Goal: Entertainment & Leisure: Consume media (video, audio)

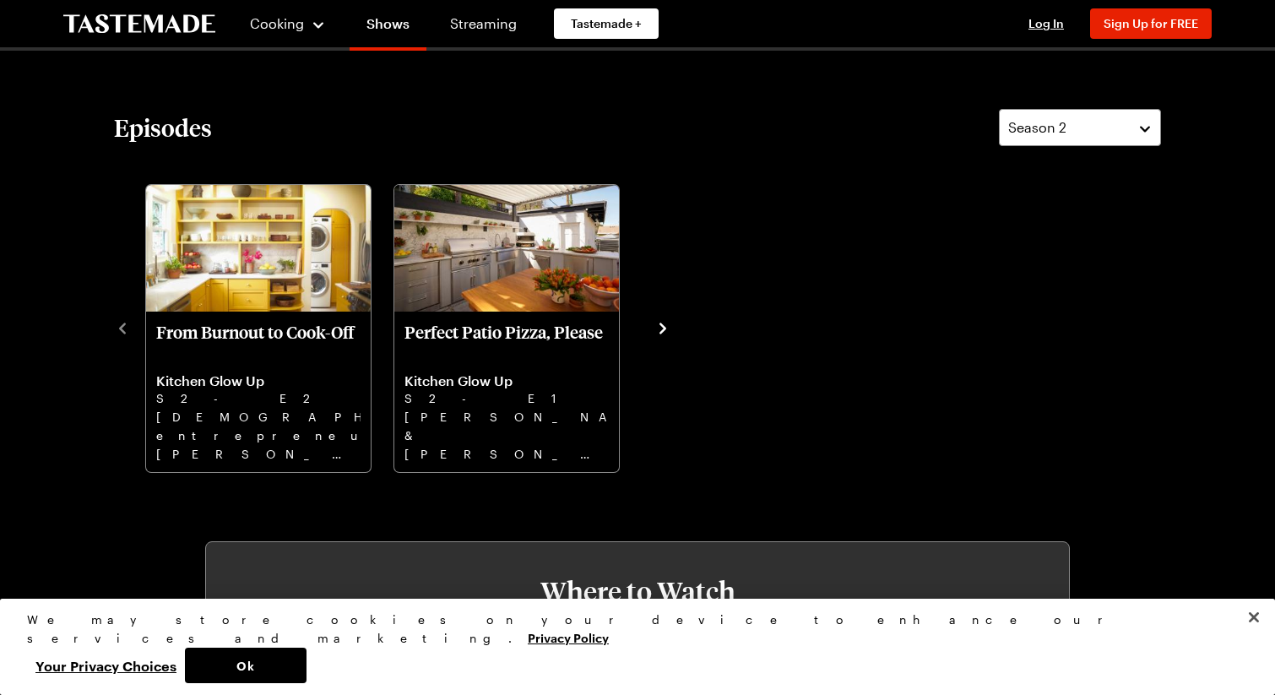
scroll to position [477, 0]
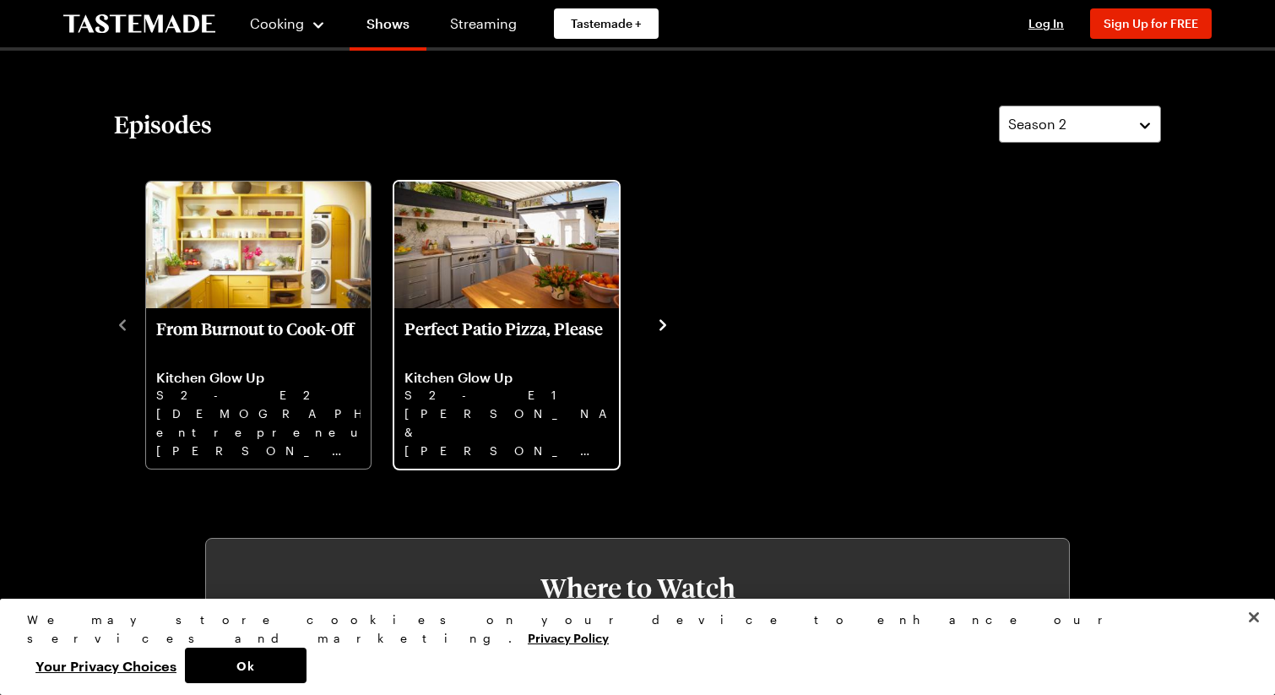
click at [484, 386] on p "S2 - E1" at bounding box center [507, 395] width 204 height 19
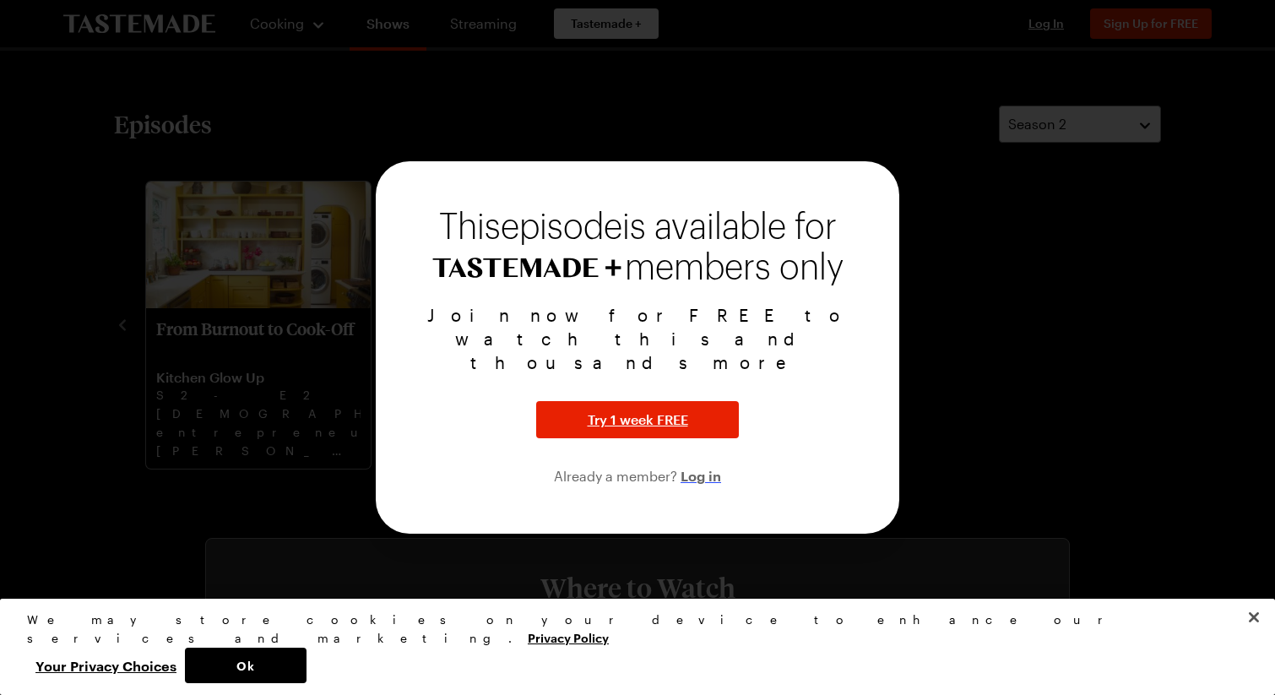
click at [698, 465] on span "Log in" at bounding box center [701, 475] width 41 height 20
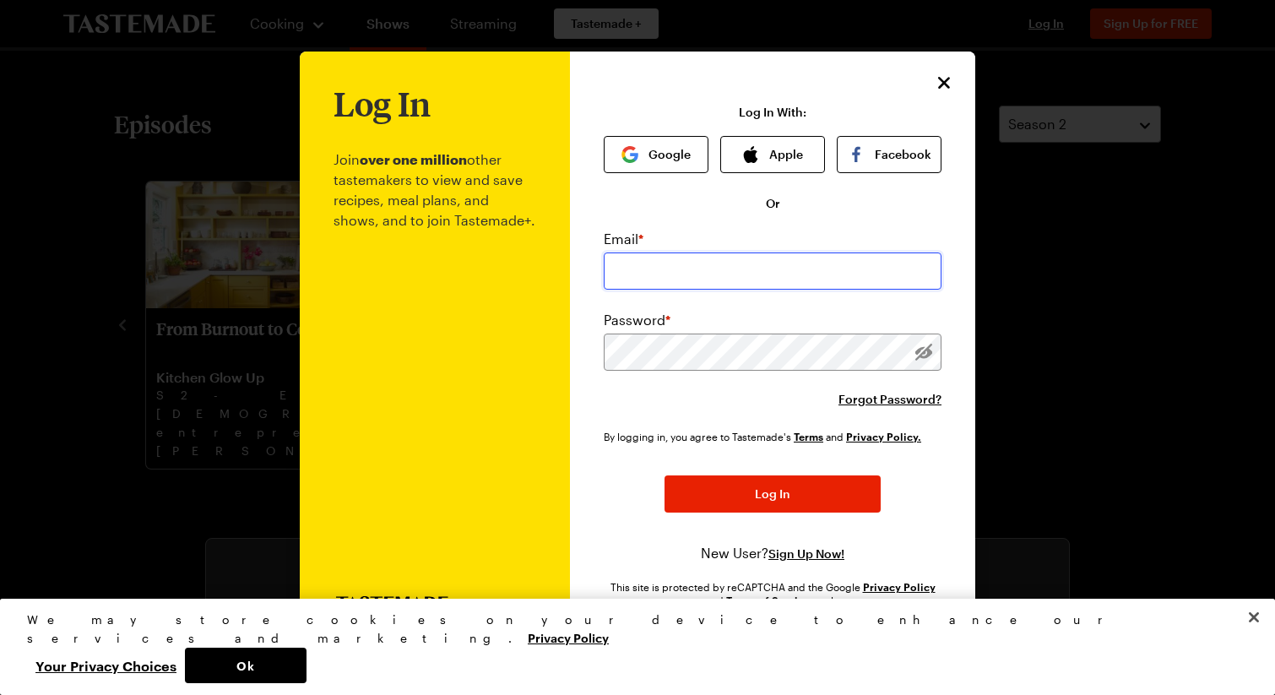
click at [643, 262] on input "email" at bounding box center [773, 271] width 338 height 37
type input "[EMAIL_ADDRESS][DOMAIN_NAME]"
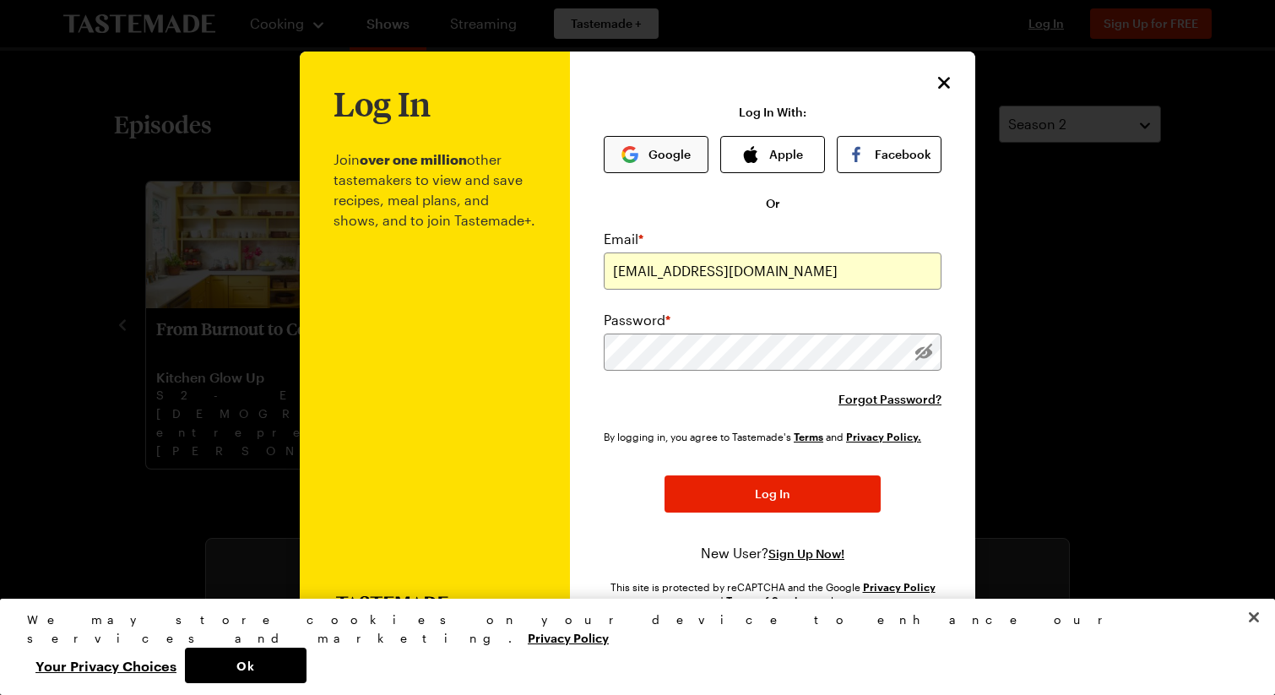
click at [667, 143] on button "Google" at bounding box center [656, 154] width 105 height 37
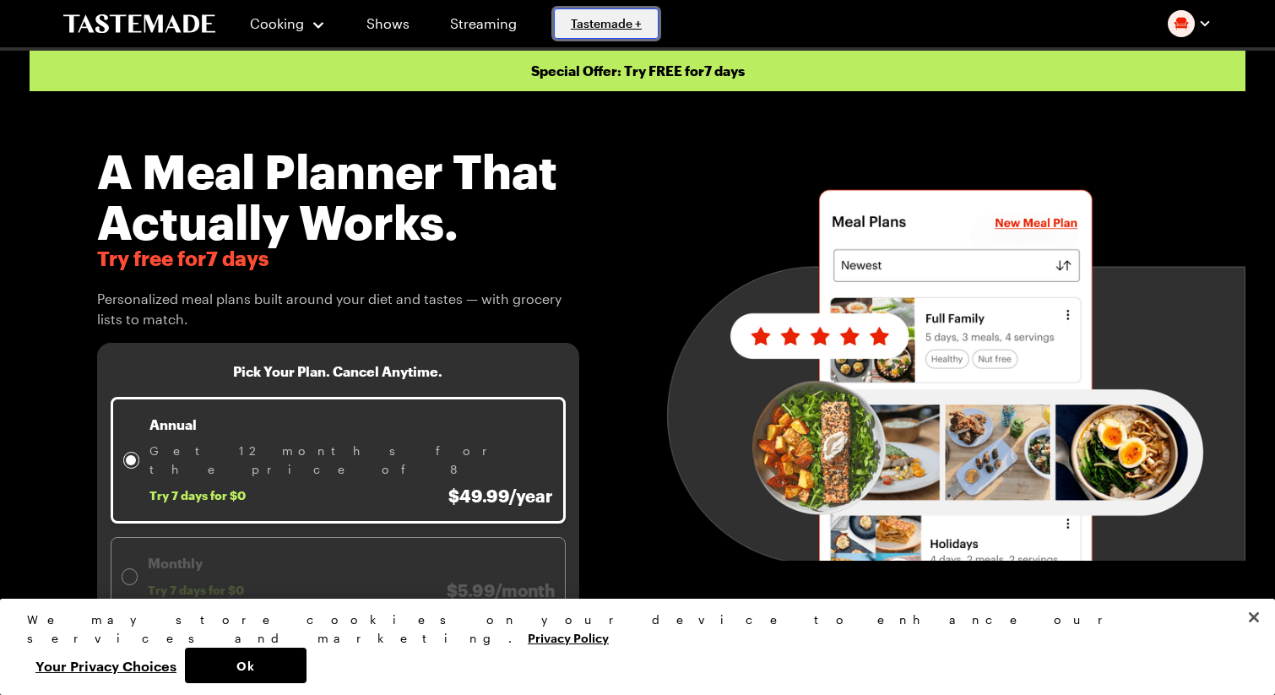
click at [571, 31] on span "Tastemade +" at bounding box center [606, 23] width 71 height 17
click at [594, 16] on span "Tastemade +" at bounding box center [606, 23] width 71 height 17
click at [470, 23] on link "Streaming" at bounding box center [483, 23] width 100 height 47
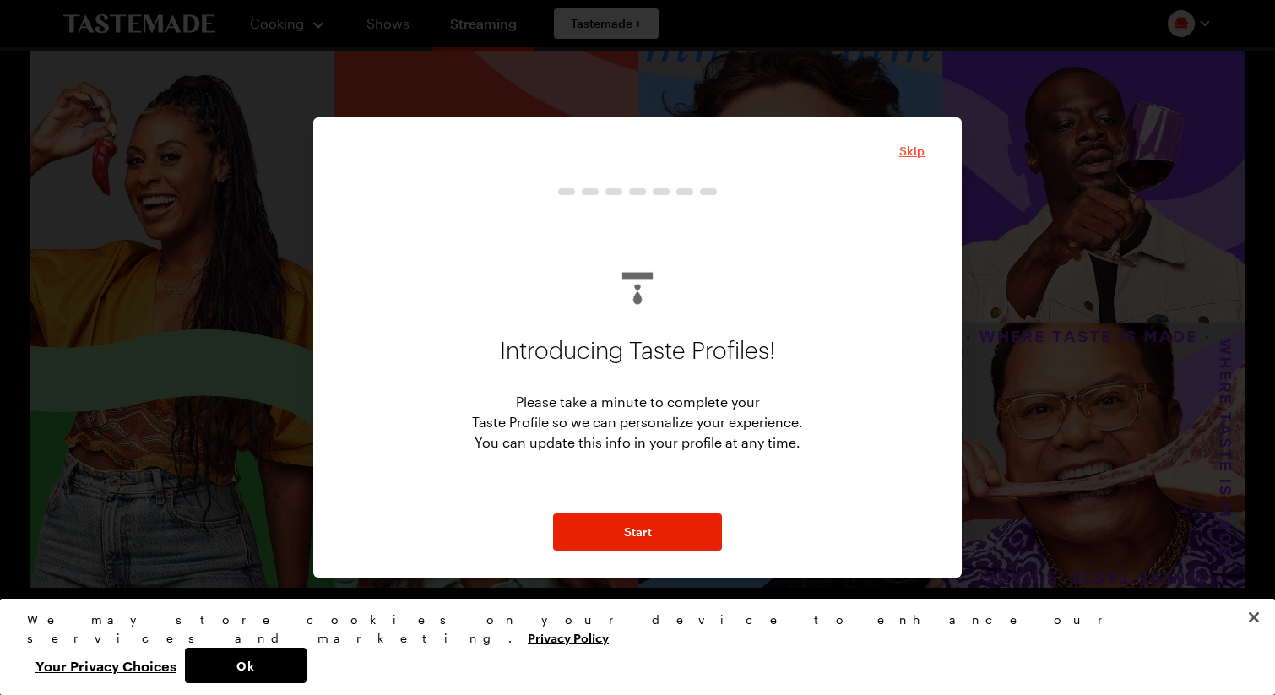
click at [914, 149] on span "Skip" at bounding box center [911, 151] width 25 height 17
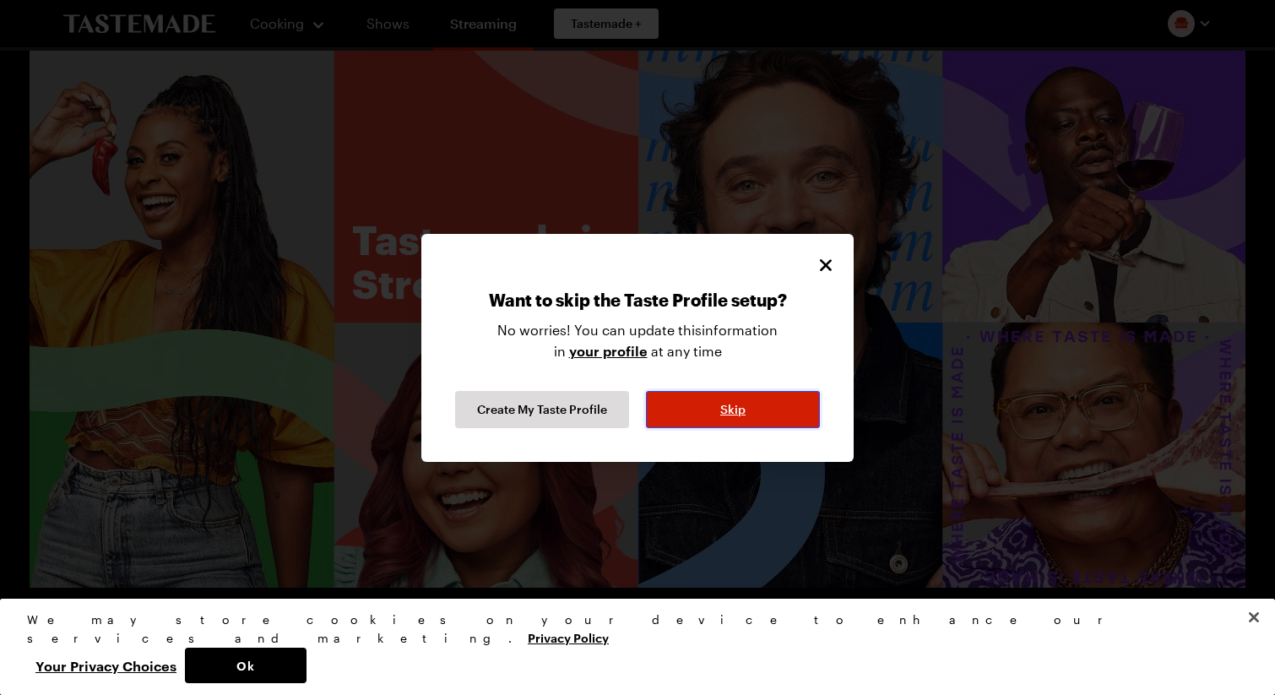
click at [698, 398] on button "Skip" at bounding box center [733, 409] width 174 height 37
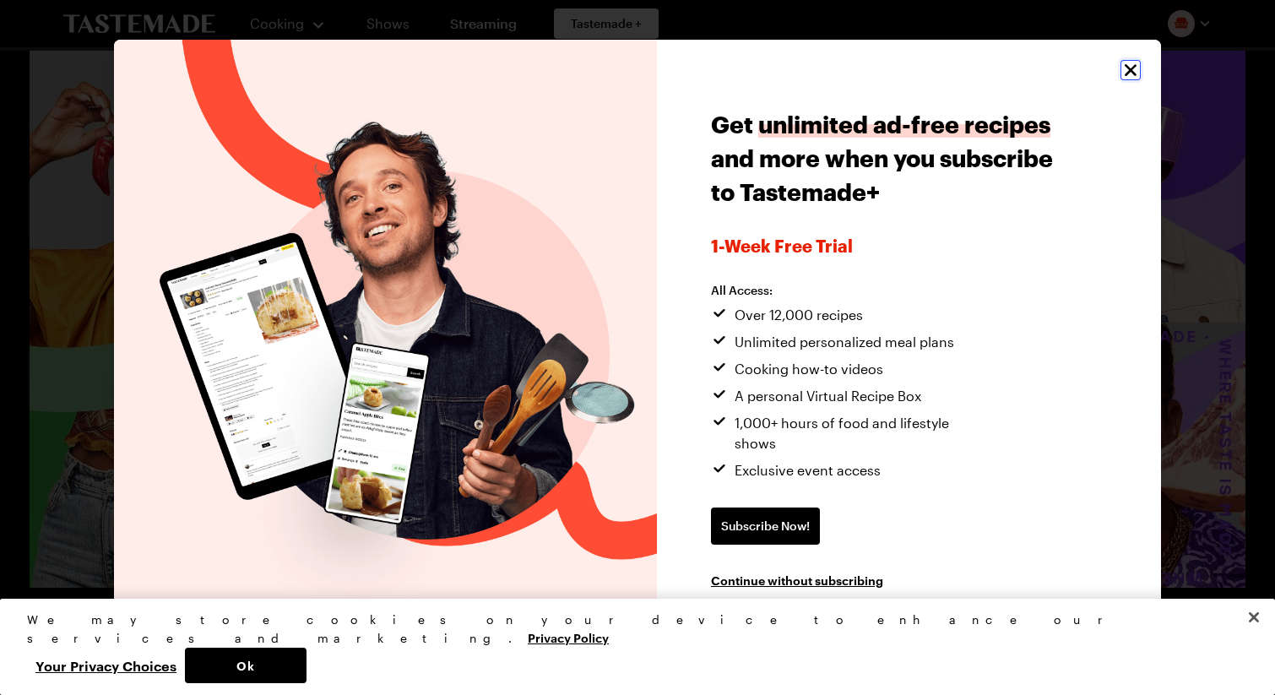
click at [1138, 77] on icon "Close" at bounding box center [1131, 70] width 20 height 20
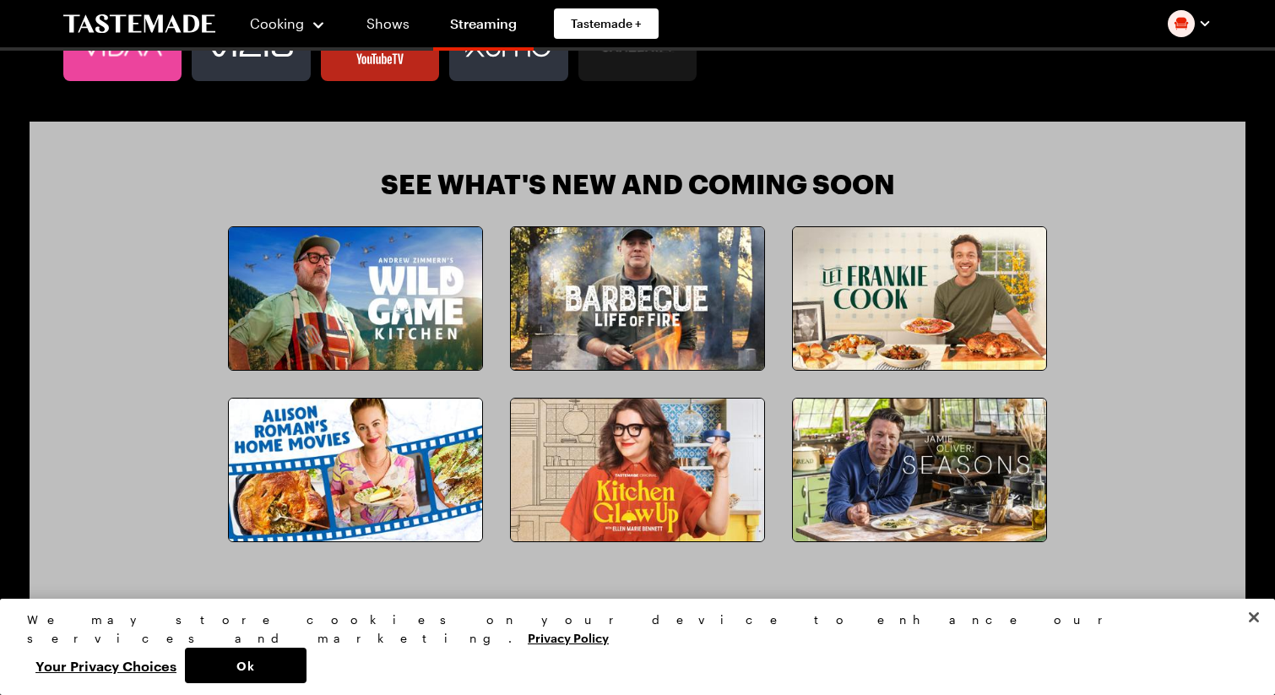
scroll to position [1454, 0]
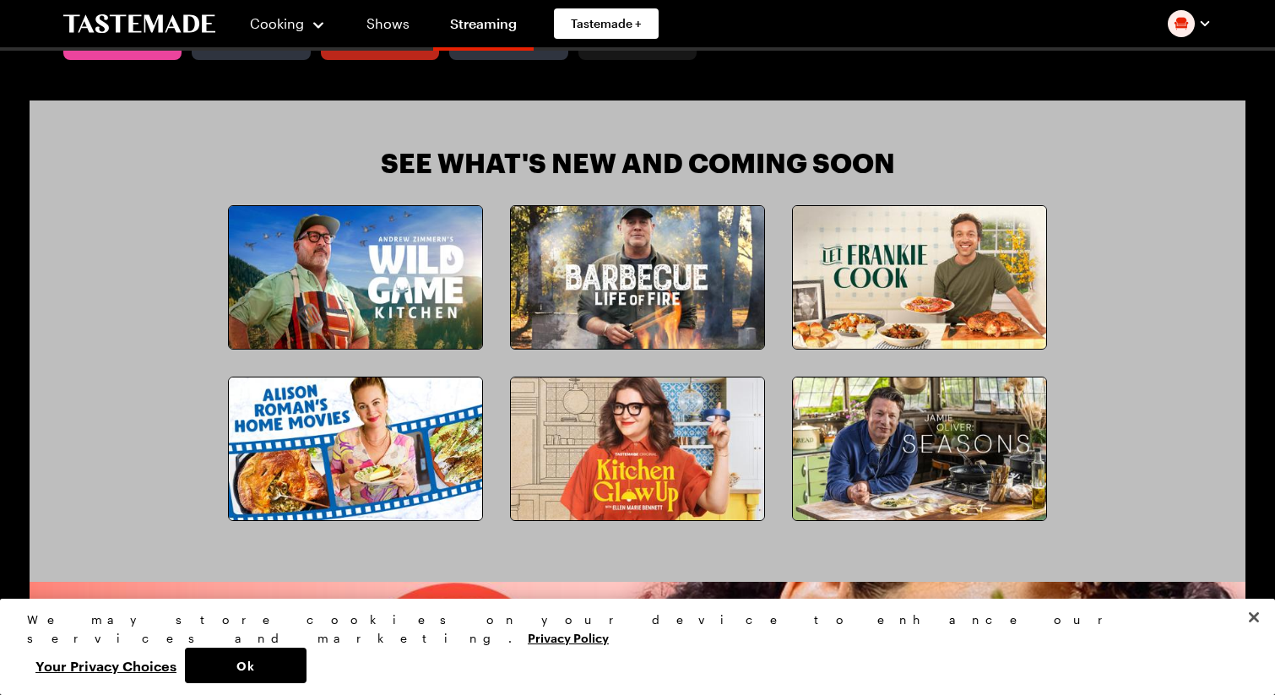
click at [714, 470] on img at bounding box center [637, 449] width 253 height 143
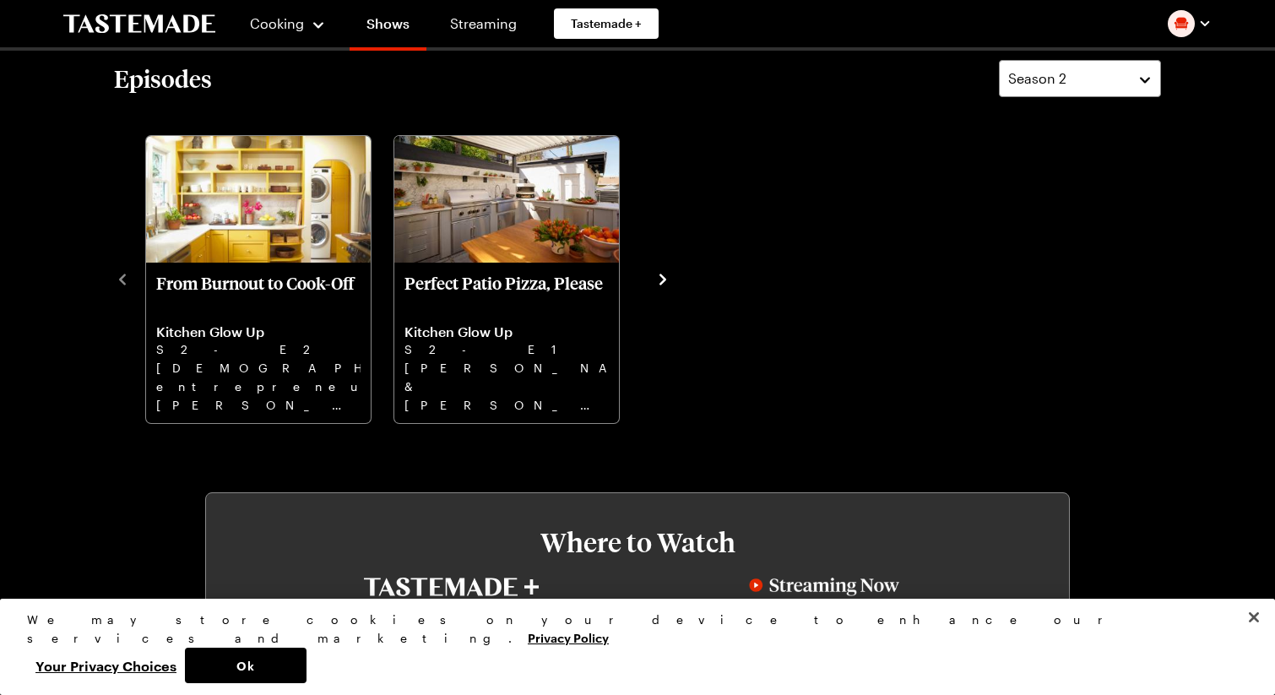
scroll to position [534, 0]
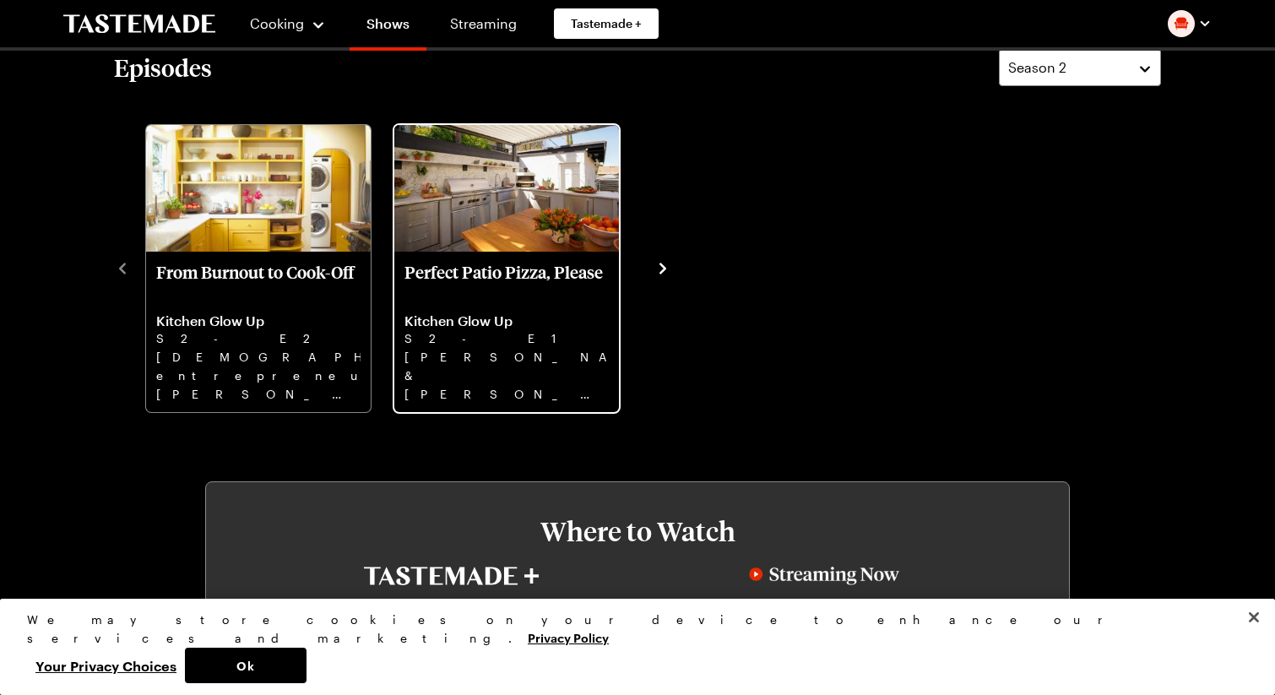
click at [475, 365] on p "[PERSON_NAME] & [PERSON_NAME] ask [PERSON_NAME] to turn their backyard into a d…" at bounding box center [507, 375] width 204 height 54
